Goal: Information Seeking & Learning: Learn about a topic

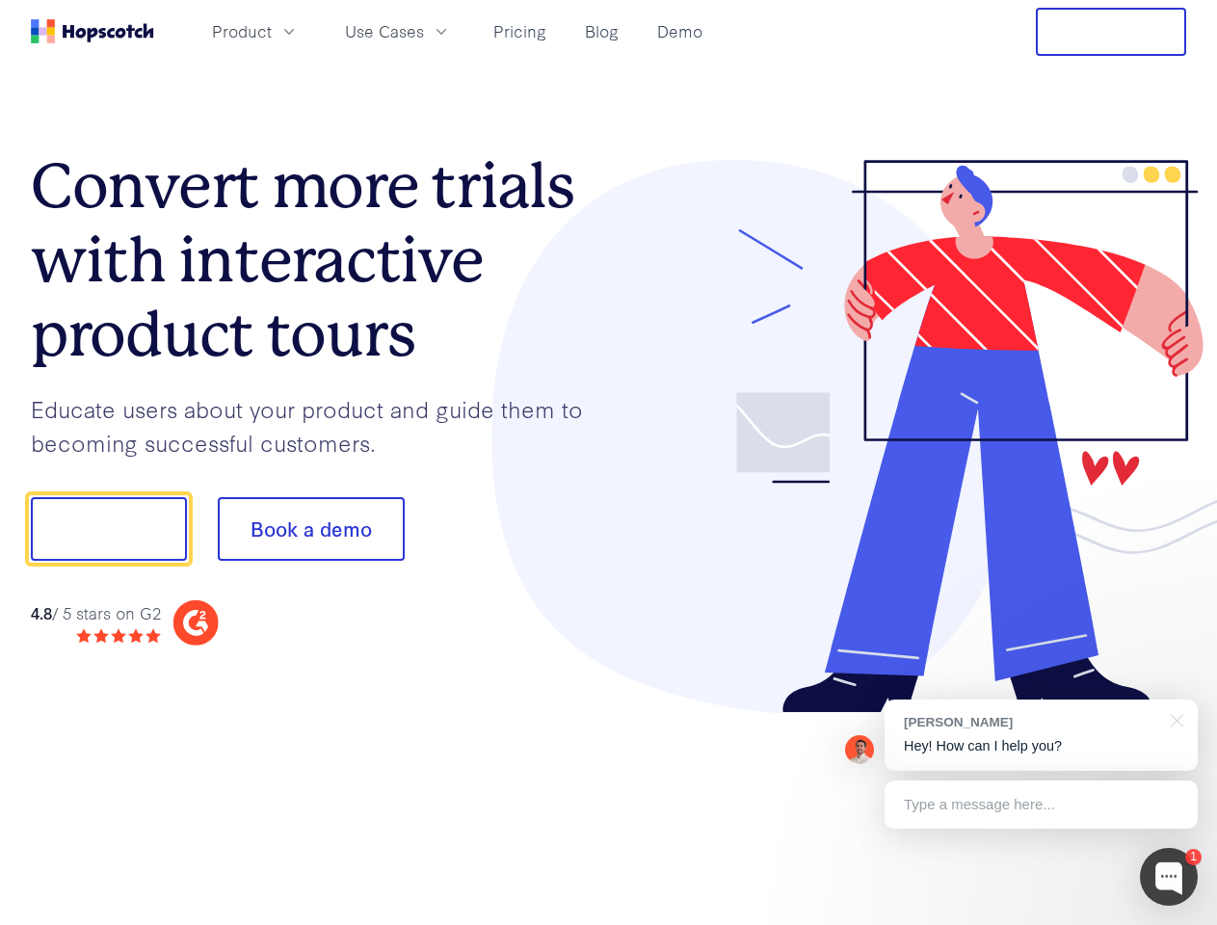
click at [609, 462] on div at bounding box center [898, 437] width 578 height 554
click at [272, 31] on span "Product" at bounding box center [242, 31] width 60 height 24
click at [424, 31] on span "Use Cases" at bounding box center [384, 31] width 79 height 24
click at [1111, 32] on button "Free Trial" at bounding box center [1110, 32] width 150 height 48
click at [108, 529] on button "Show me!" at bounding box center [109, 529] width 156 height 64
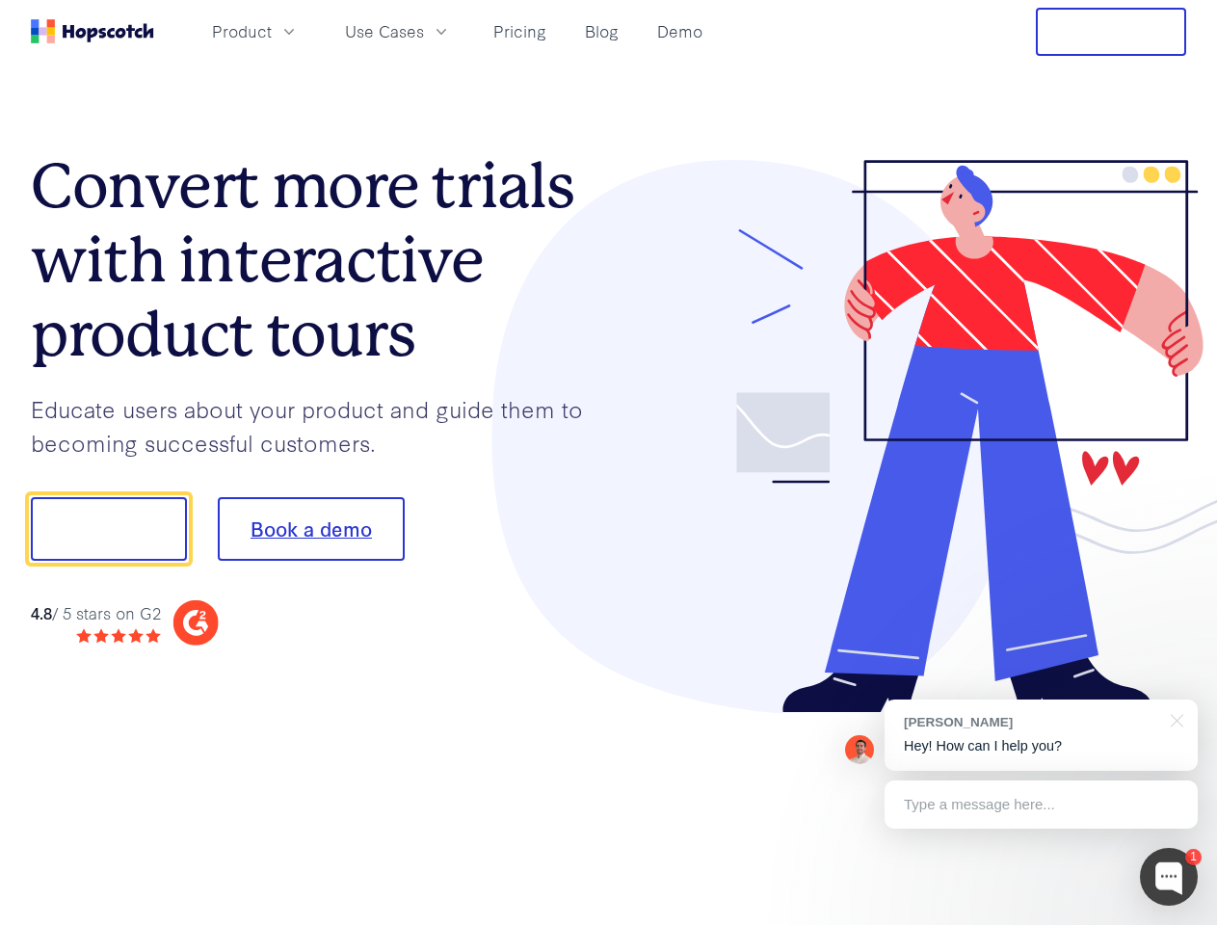
click at [310, 529] on button "Book a demo" at bounding box center [311, 529] width 187 height 64
click at [1168, 877] on div at bounding box center [1168, 877] width 58 height 58
click at [1040, 735] on div "[PERSON_NAME] Hey! How can I help you?" at bounding box center [1040, 734] width 313 height 71
click at [1173, 719] on div at bounding box center [1016, 655] width 361 height 384
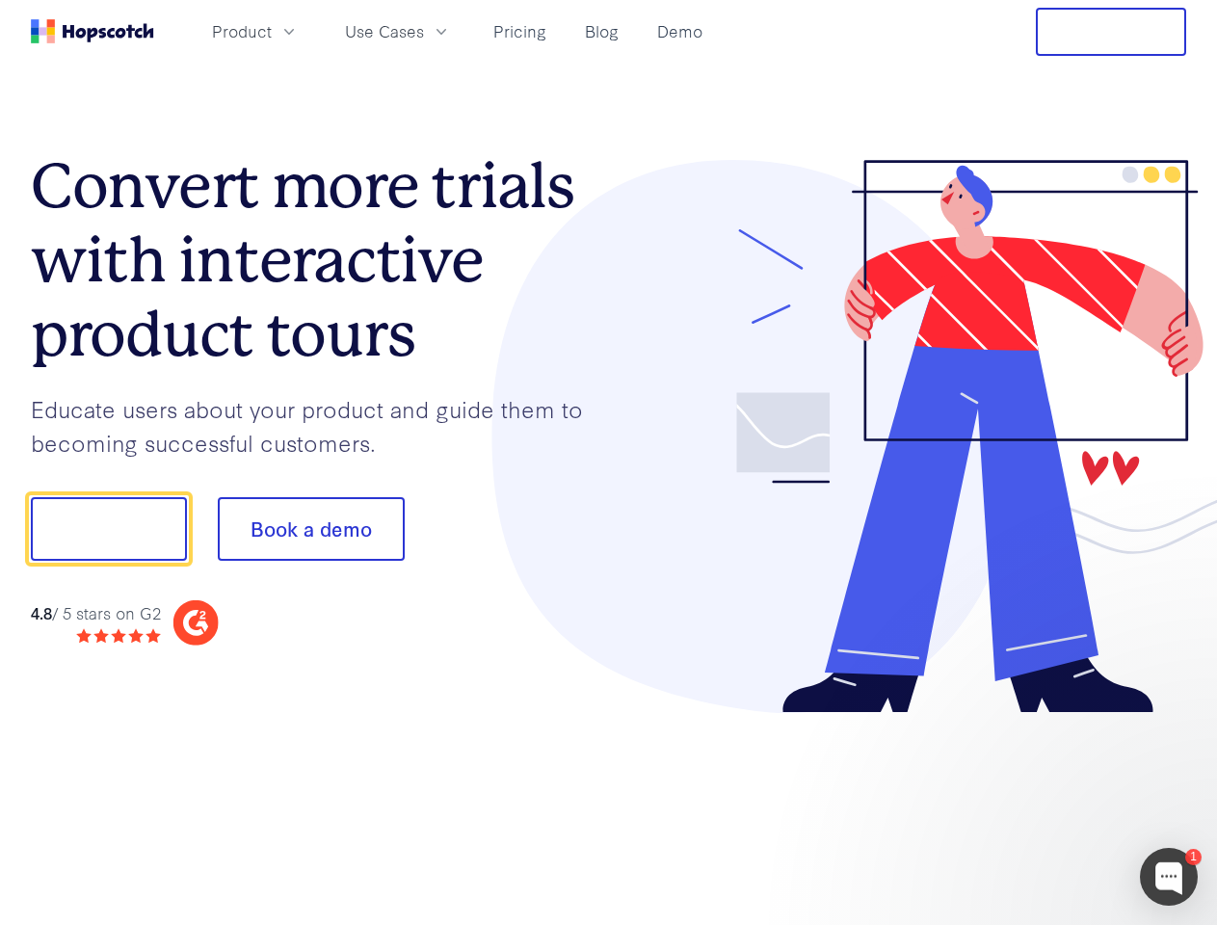
click at [1040, 804] on div at bounding box center [1016, 655] width 361 height 384
